Goal: Check status: Check status

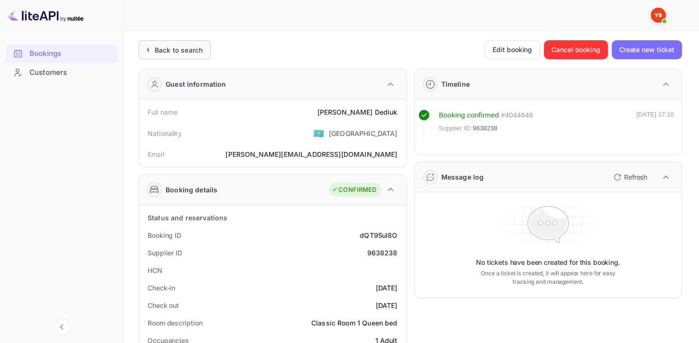
click at [168, 52] on div "Back to search" at bounding box center [179, 50] width 48 height 10
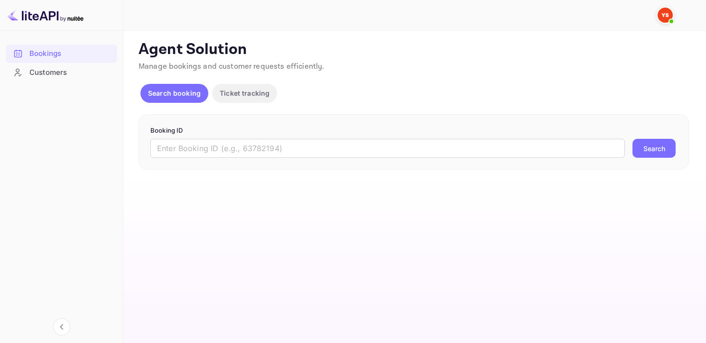
click at [201, 159] on div "Booking ID ​ Search" at bounding box center [413, 142] width 550 height 56
click at [199, 148] on input "text" at bounding box center [387, 148] width 474 height 19
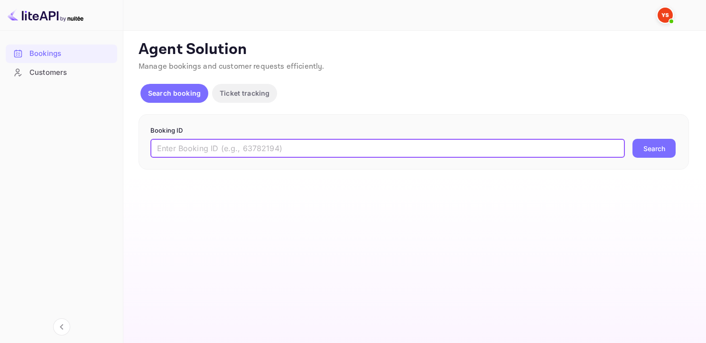
paste input "9284388"
type input "9284388"
click at [632, 139] on button "Search" at bounding box center [653, 148] width 43 height 19
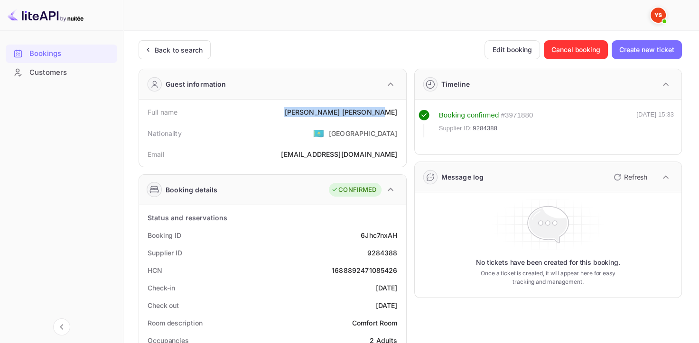
drag, startPoint x: 332, startPoint y: 110, endPoint x: 400, endPoint y: 110, distance: 67.8
click at [400, 110] on div "Full name [PERSON_NAME]" at bounding box center [272, 112] width 259 height 18
copy div "[PERSON_NAME]"
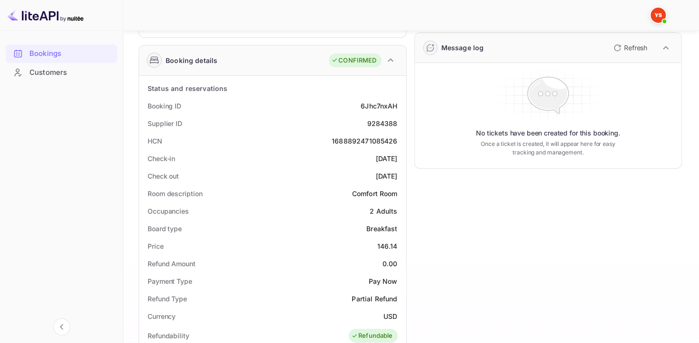
scroll to position [190, 0]
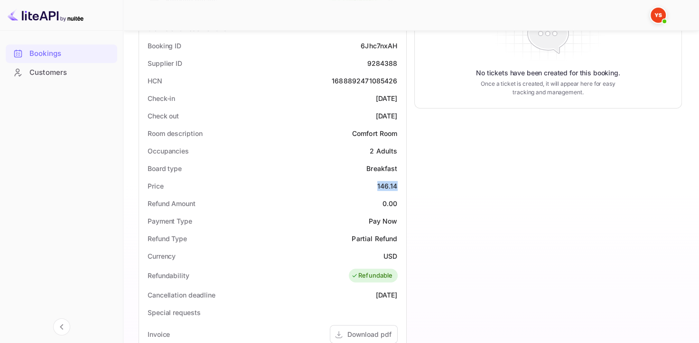
drag, startPoint x: 376, startPoint y: 184, endPoint x: 400, endPoint y: 184, distance: 24.2
click at [400, 184] on div "Price 146.14" at bounding box center [272, 186] width 259 height 18
copy div "146.14"
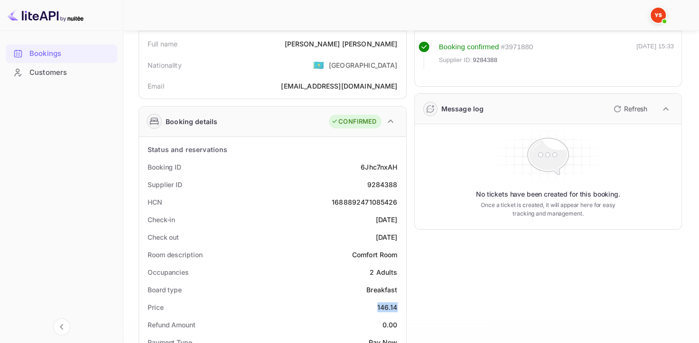
scroll to position [0, 0]
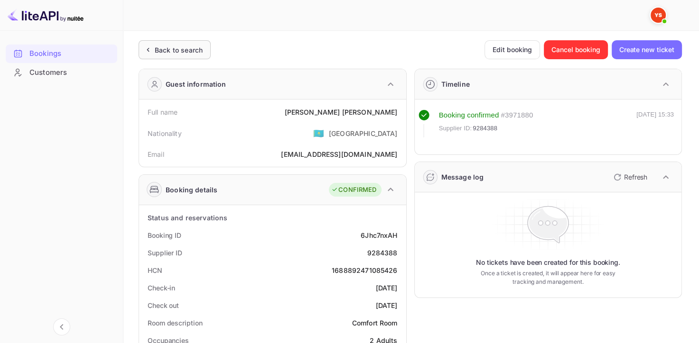
click at [163, 47] on div "Back to search" at bounding box center [179, 50] width 48 height 10
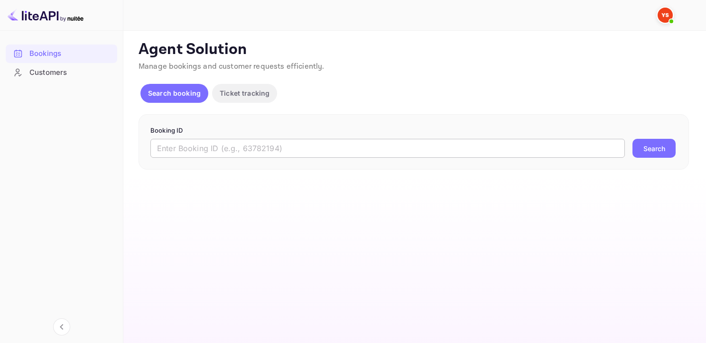
click at [216, 143] on input "text" at bounding box center [387, 148] width 474 height 19
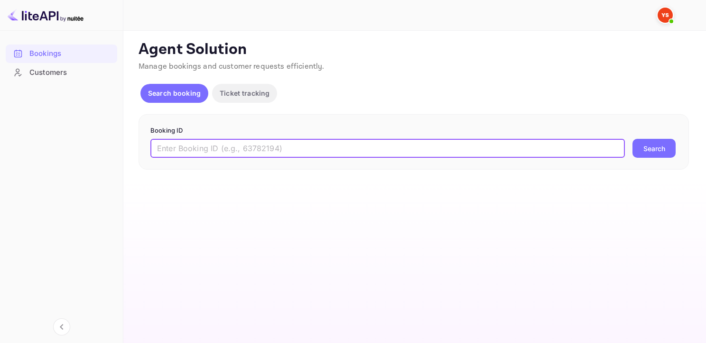
paste input "9581589"
type input "9581589"
click at [632, 139] on button "Search" at bounding box center [653, 148] width 43 height 19
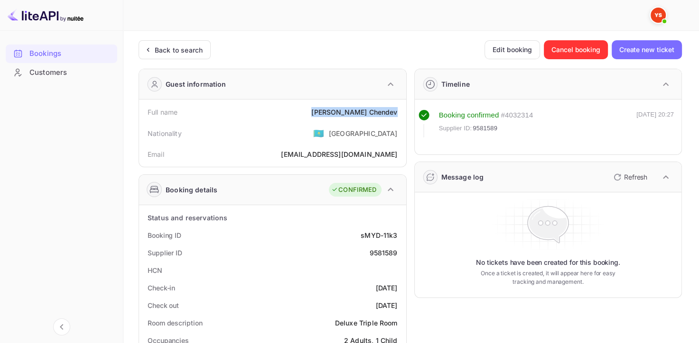
drag, startPoint x: 341, startPoint y: 112, endPoint x: 395, endPoint y: 110, distance: 53.6
click at [395, 110] on div "[PERSON_NAME]" at bounding box center [354, 112] width 86 height 10
copy div "[PERSON_NAME]"
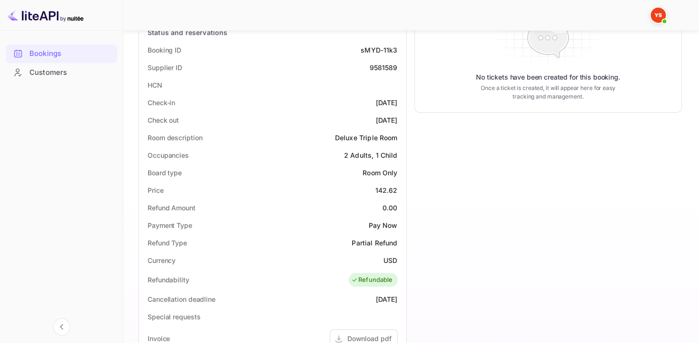
scroll to position [190, 0]
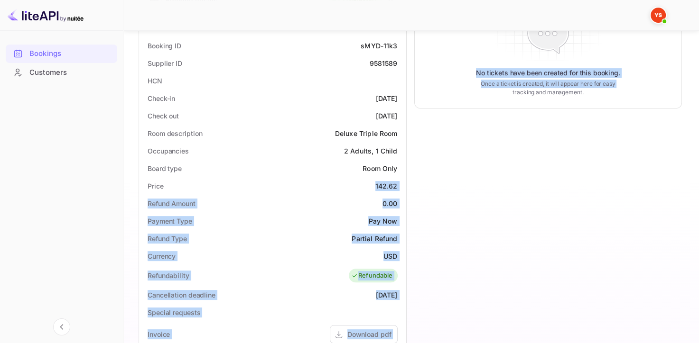
drag, startPoint x: 388, startPoint y: 183, endPoint x: 408, endPoint y: 184, distance: 20.0
click at [408, 184] on div "Guest information Full name [PERSON_NAME] Nationality 🇰🇿 [DEMOGRAPHIC_DATA] Ema…" at bounding box center [406, 216] width 551 height 691
click at [391, 188] on div "142.62" at bounding box center [386, 186] width 22 height 10
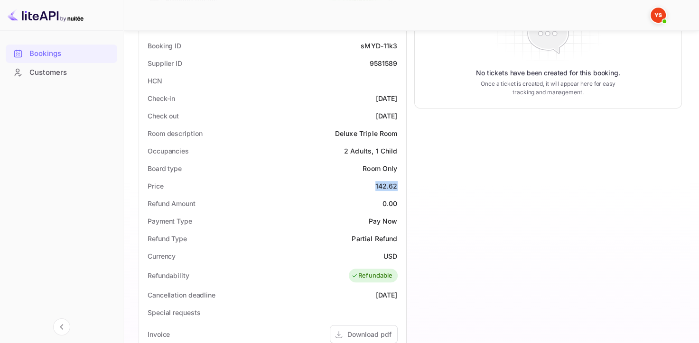
drag, startPoint x: 398, startPoint y: 185, endPoint x: 374, endPoint y: 184, distance: 24.7
click at [374, 184] on div "Price 142.62" at bounding box center [272, 186] width 259 height 18
copy div "142.62"
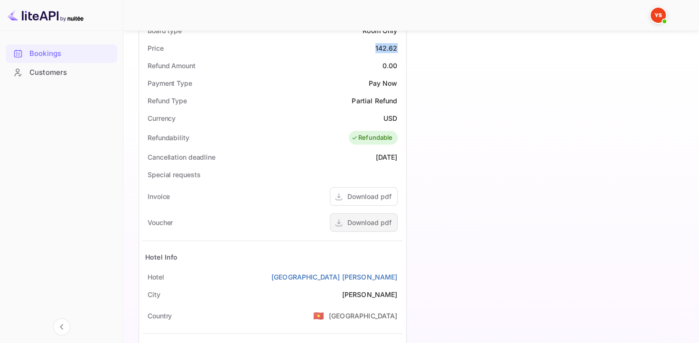
scroll to position [332, 0]
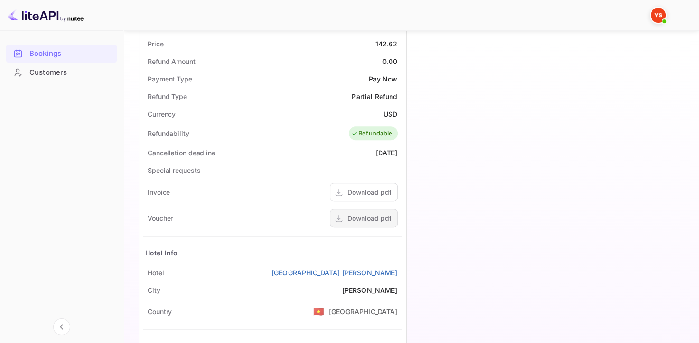
click at [364, 213] on div "Download pdf" at bounding box center [369, 218] width 44 height 10
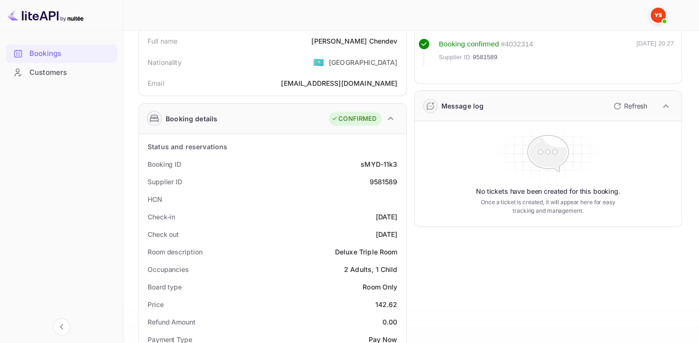
scroll to position [142, 0]
